Goal: Navigation & Orientation: Find specific page/section

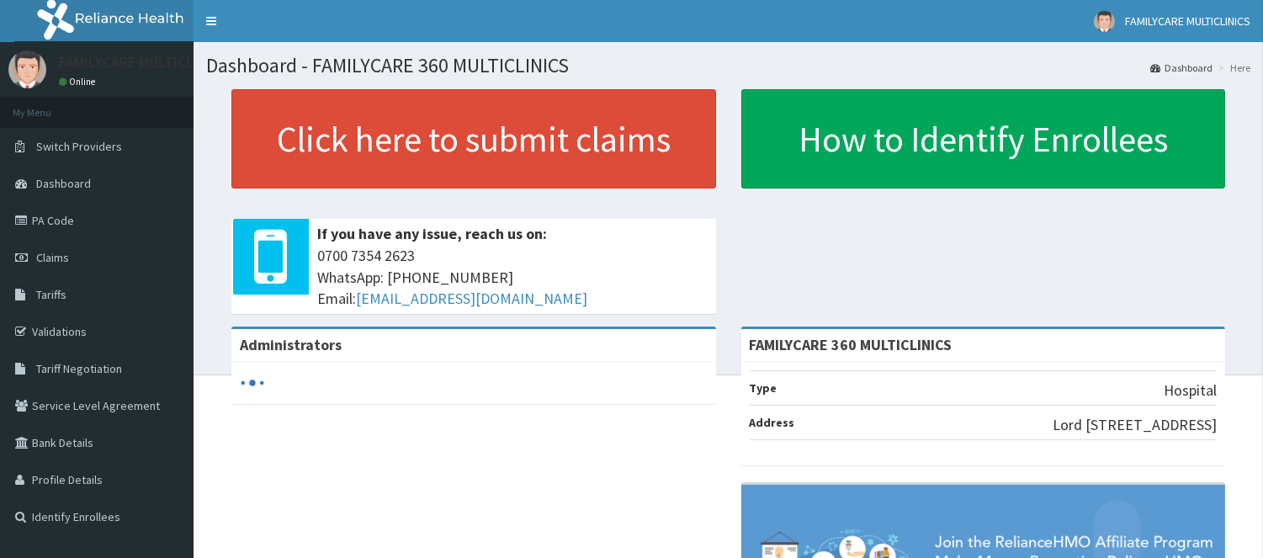
click at [79, 79] on link "Online" at bounding box center [79, 82] width 40 height 12
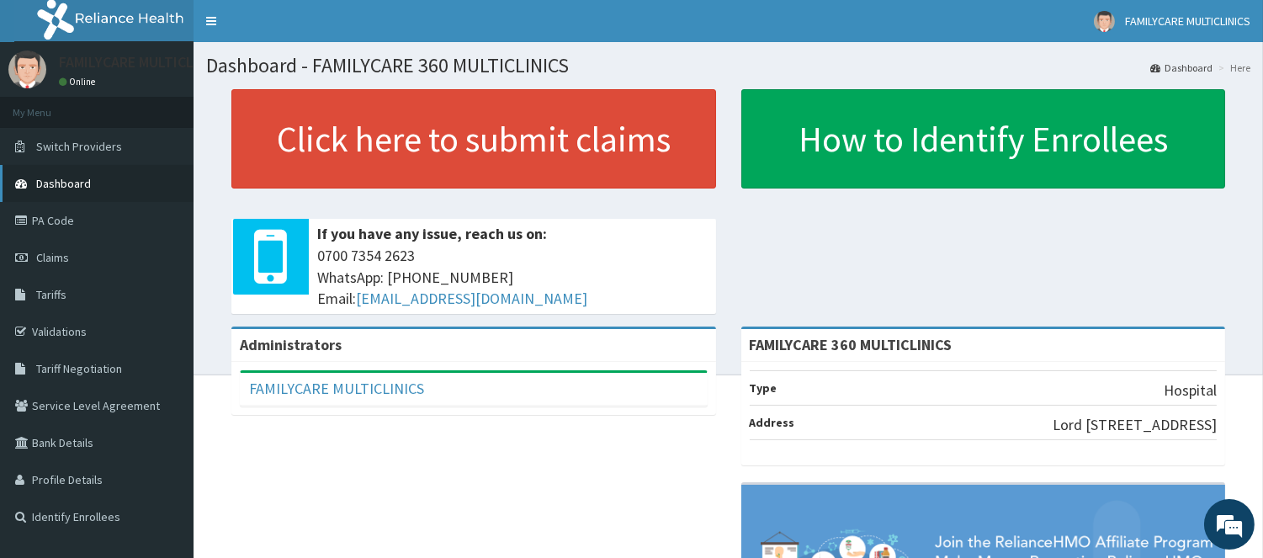
click at [66, 183] on span "Dashboard" at bounding box center [63, 183] width 55 height 15
click at [81, 144] on span "Switch Providers" at bounding box center [79, 146] width 86 height 15
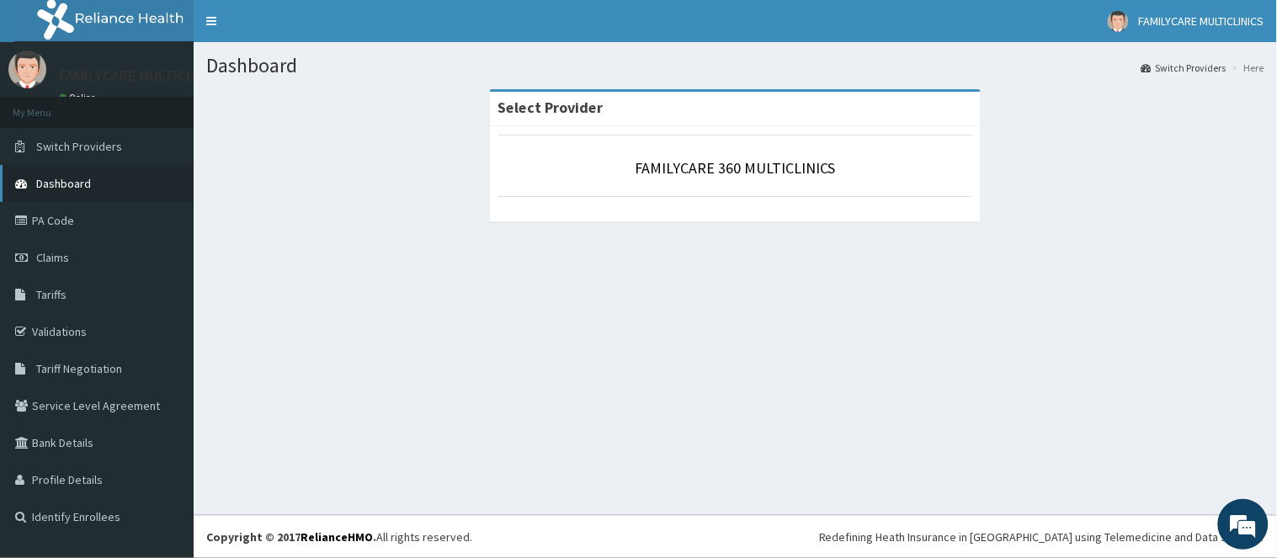
click at [61, 192] on link "Dashboard" at bounding box center [97, 183] width 194 height 37
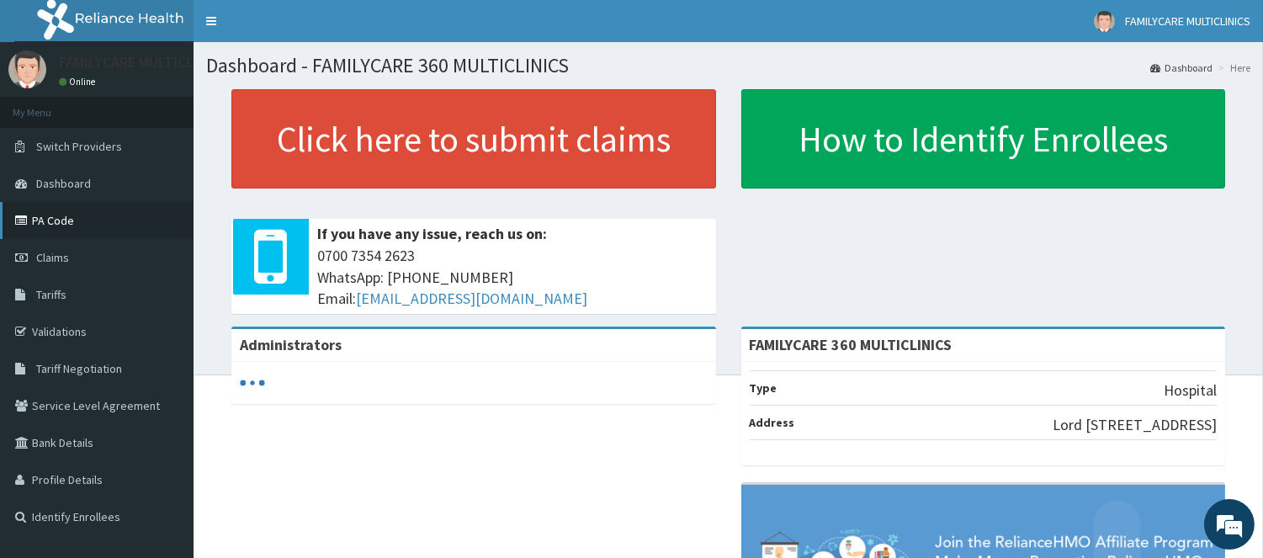
click at [81, 221] on link "PA Code" at bounding box center [97, 220] width 194 height 37
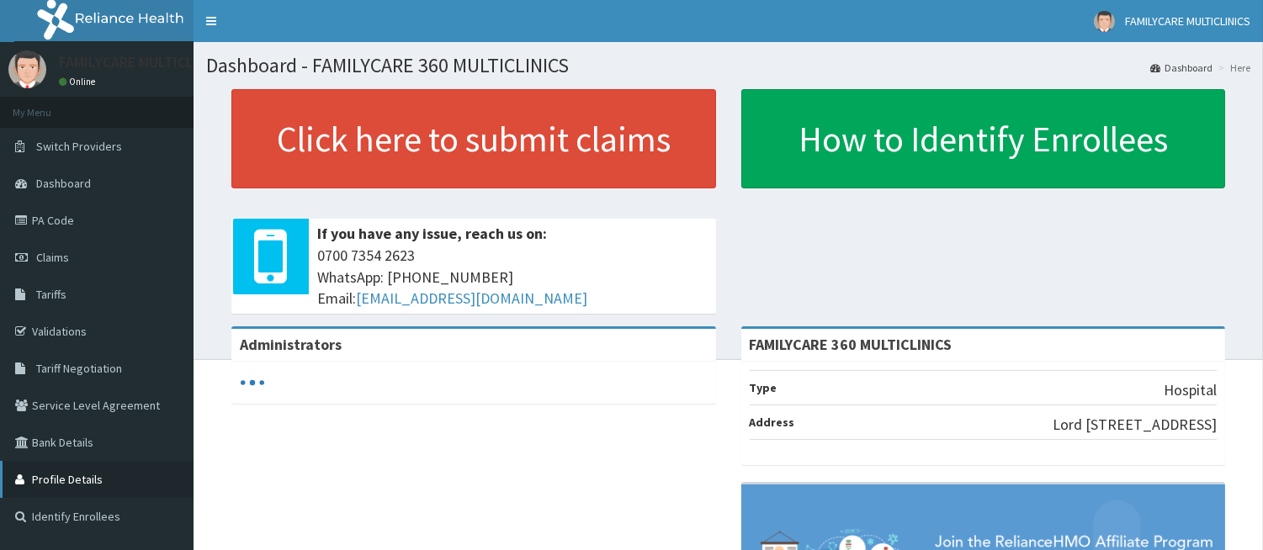
click at [107, 475] on link "Profile Details" at bounding box center [97, 479] width 194 height 37
click at [426, 484] on div "Administrators FAMILYCARE 360 MULTICLINICS Type Hospital Address Lord Lugard St…" at bounding box center [728, 541] width 1044 height 428
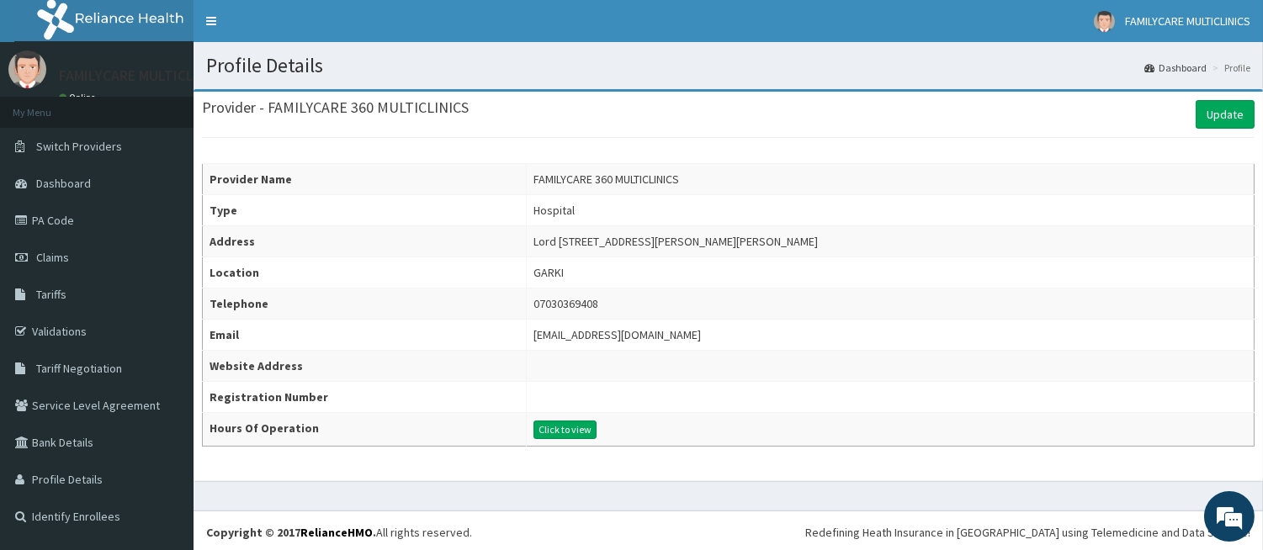
click at [1240, 68] on li "Profile" at bounding box center [1229, 68] width 42 height 14
click at [1183, 67] on link "Dashboard" at bounding box center [1175, 68] width 62 height 14
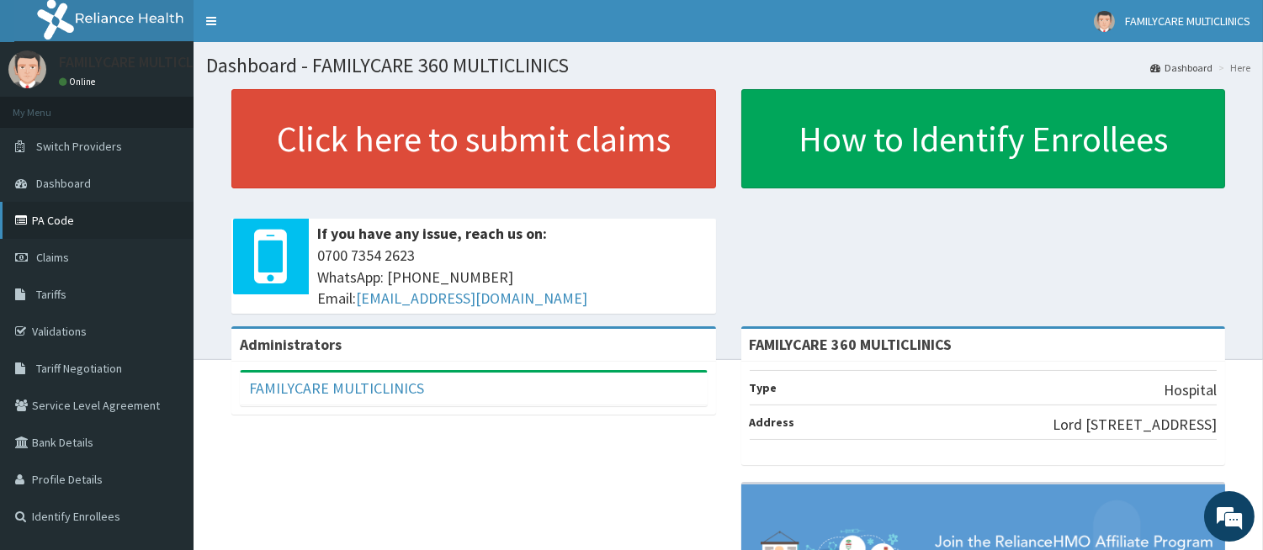
click at [60, 205] on link "PA Code" at bounding box center [97, 220] width 194 height 37
